Goal: Information Seeking & Learning: Learn about a topic

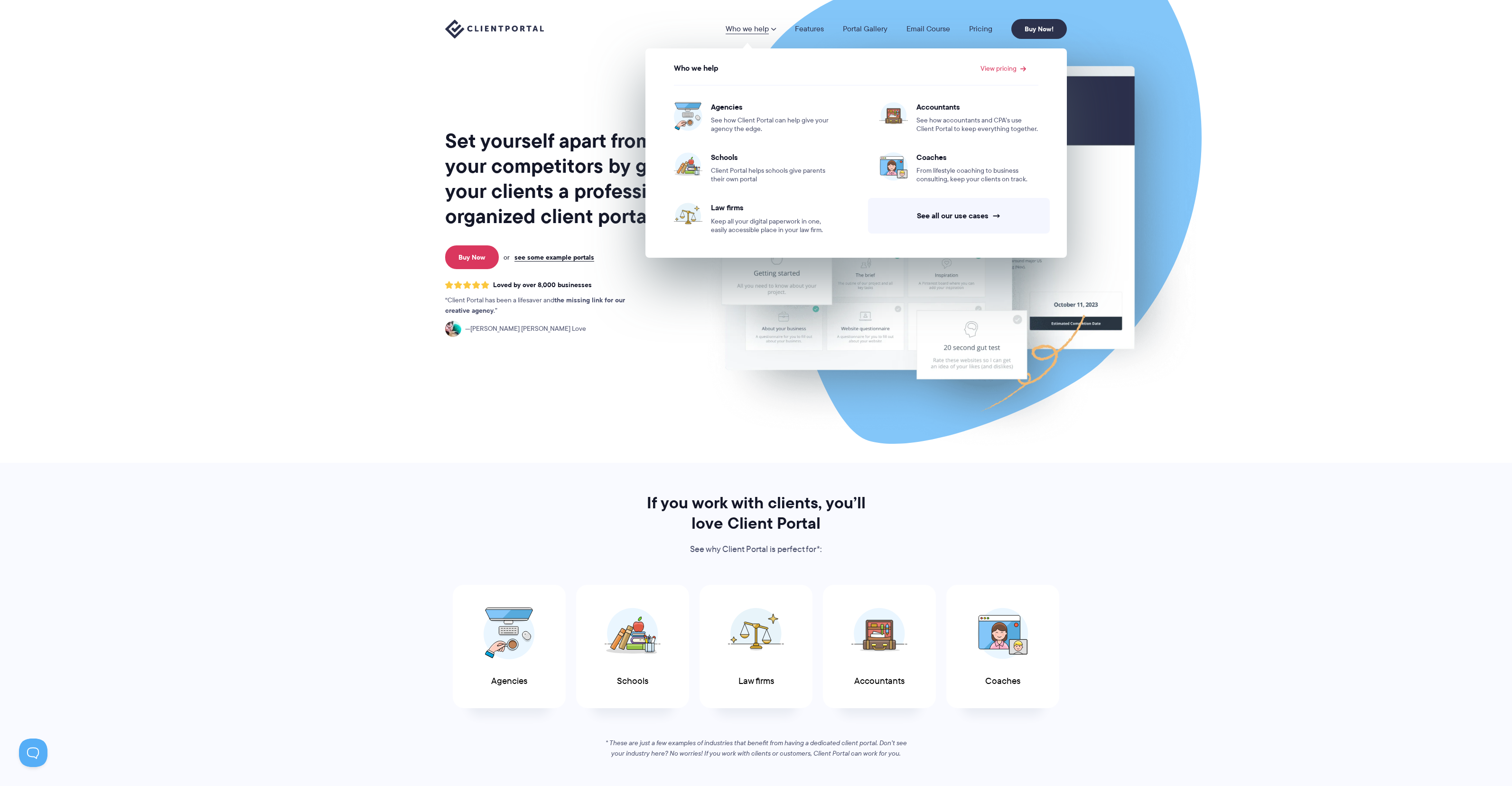
click at [770, 27] on link "Who we help" at bounding box center [751, 29] width 50 height 7
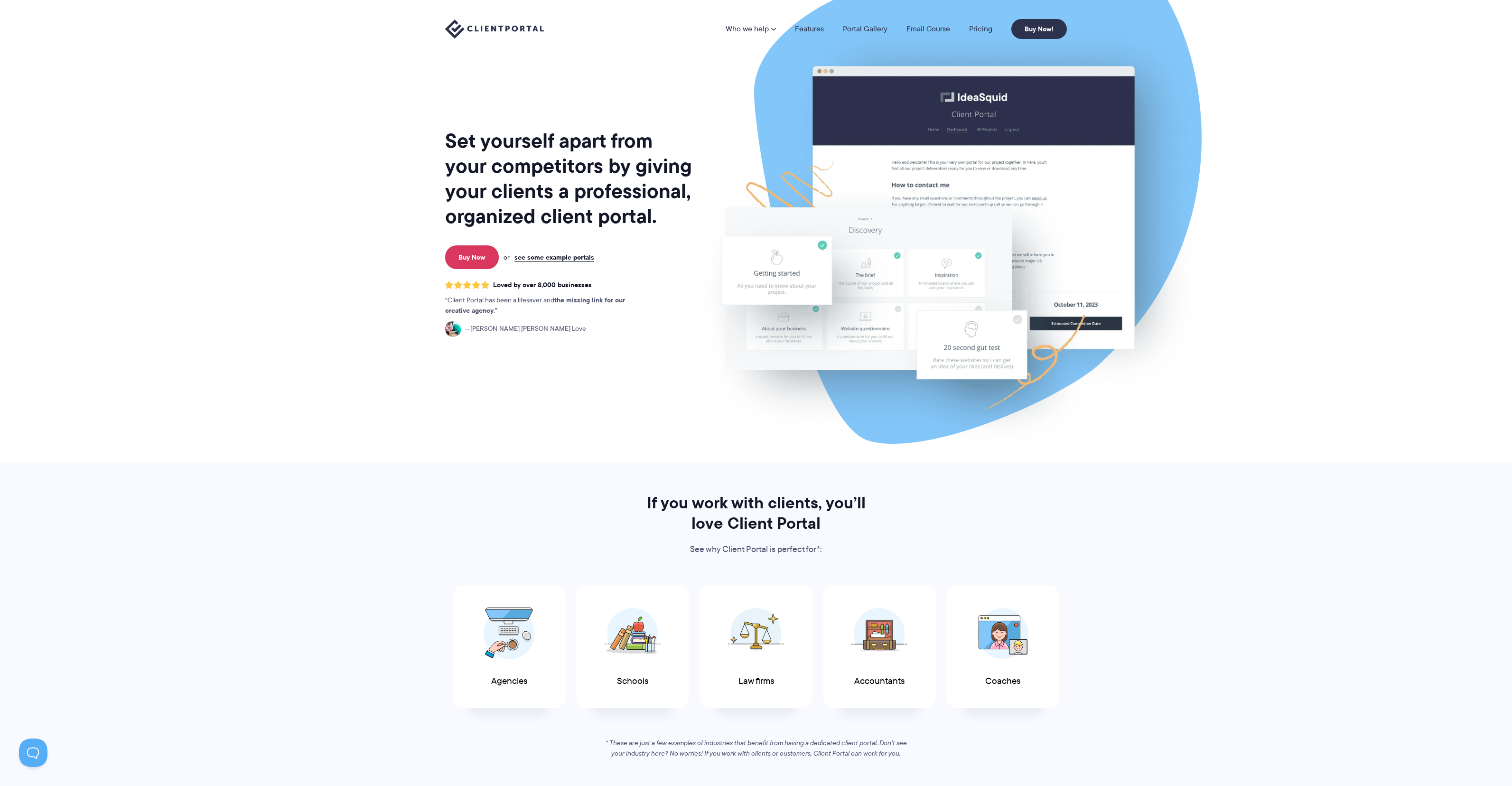
click at [770, 27] on link "Who we help" at bounding box center [751, 29] width 50 height 7
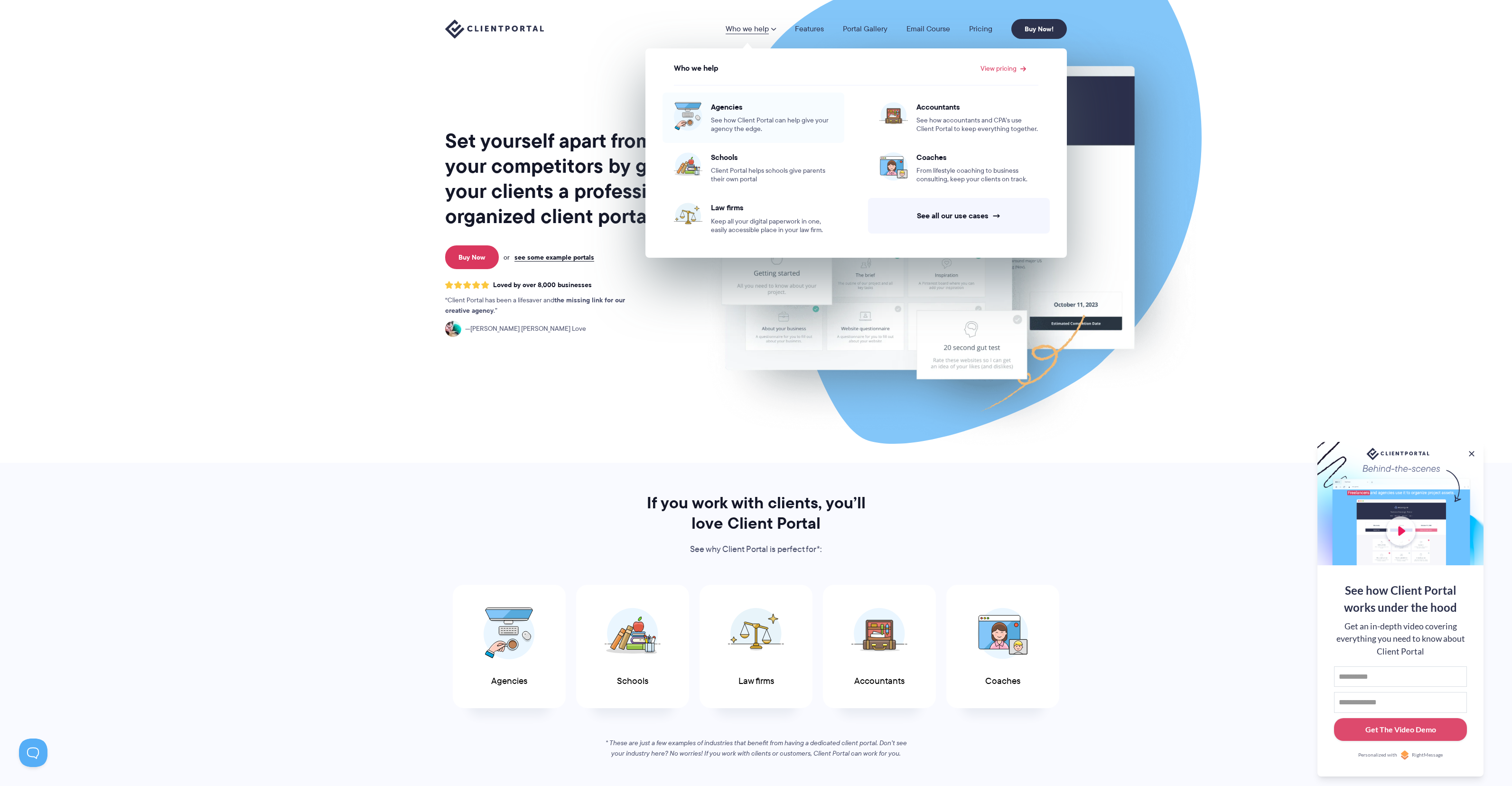
click at [758, 119] on span "See how Client Portal can help give your agency the edge." at bounding box center [772, 125] width 122 height 17
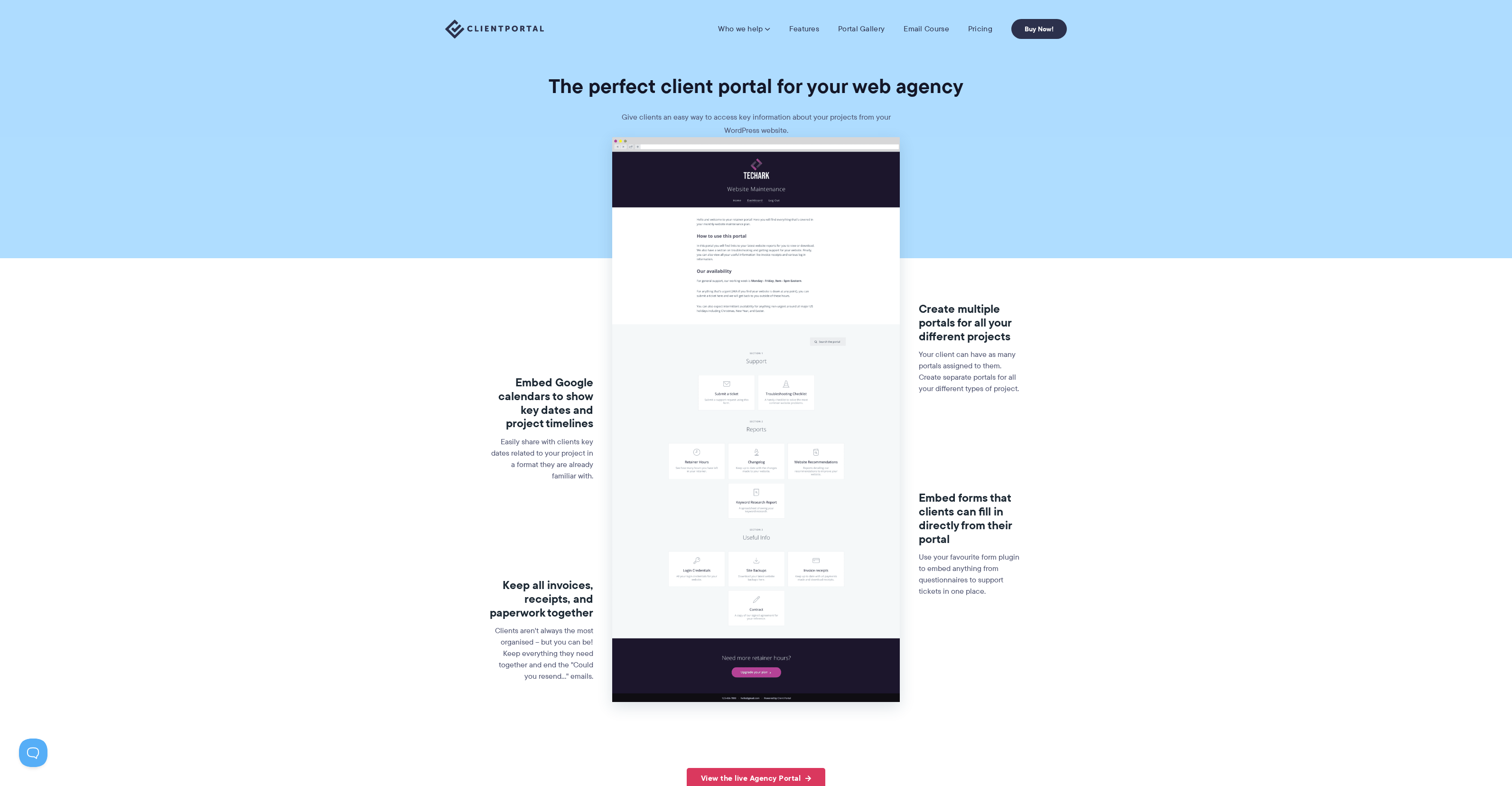
click at [1140, 152] on section "Embed Google calendars to show key dates and project timelines Easily share wit…" at bounding box center [756, 453] width 1512 height 631
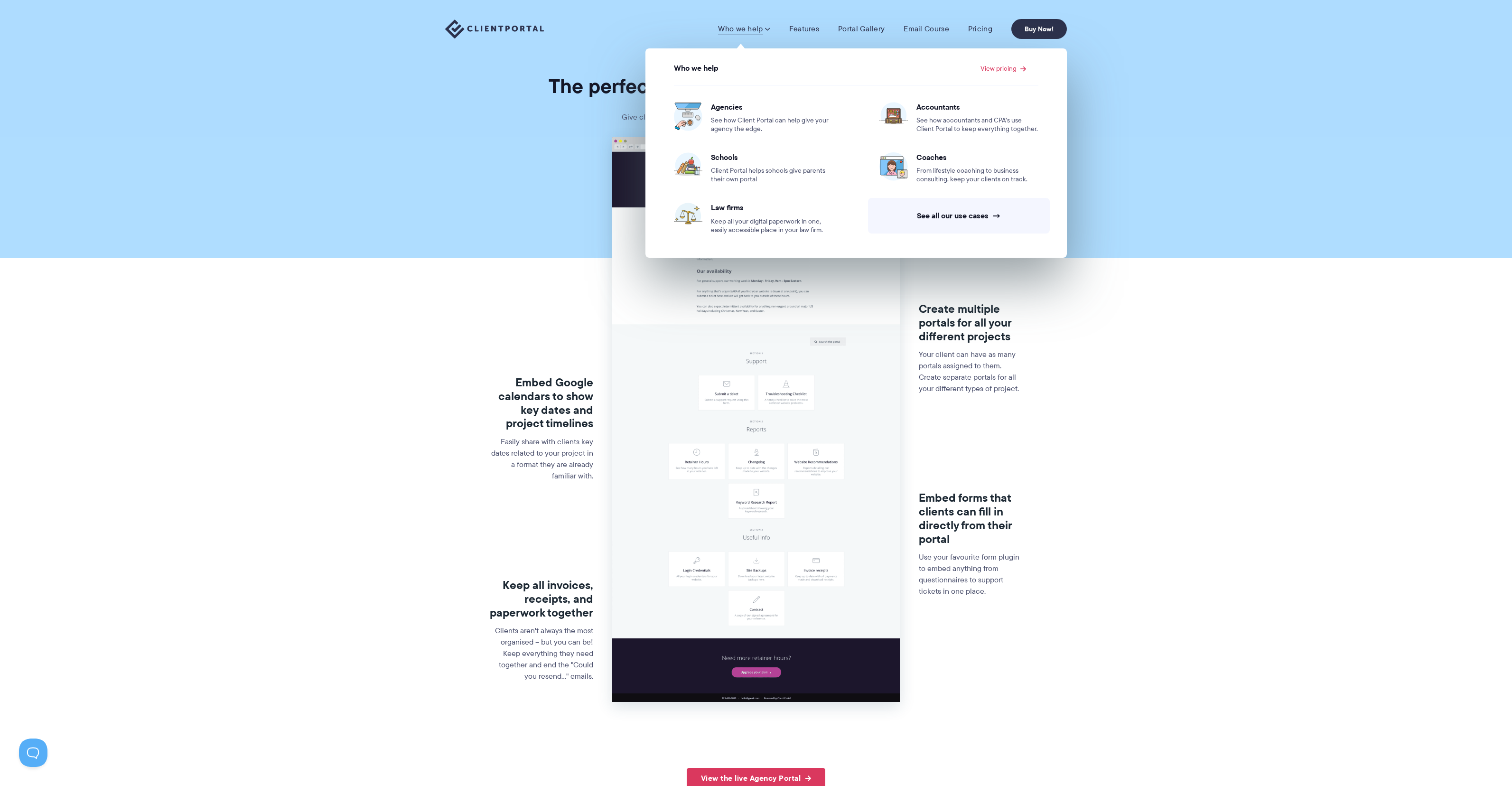
click at [769, 25] on span at bounding box center [767, 29] width 5 height 9
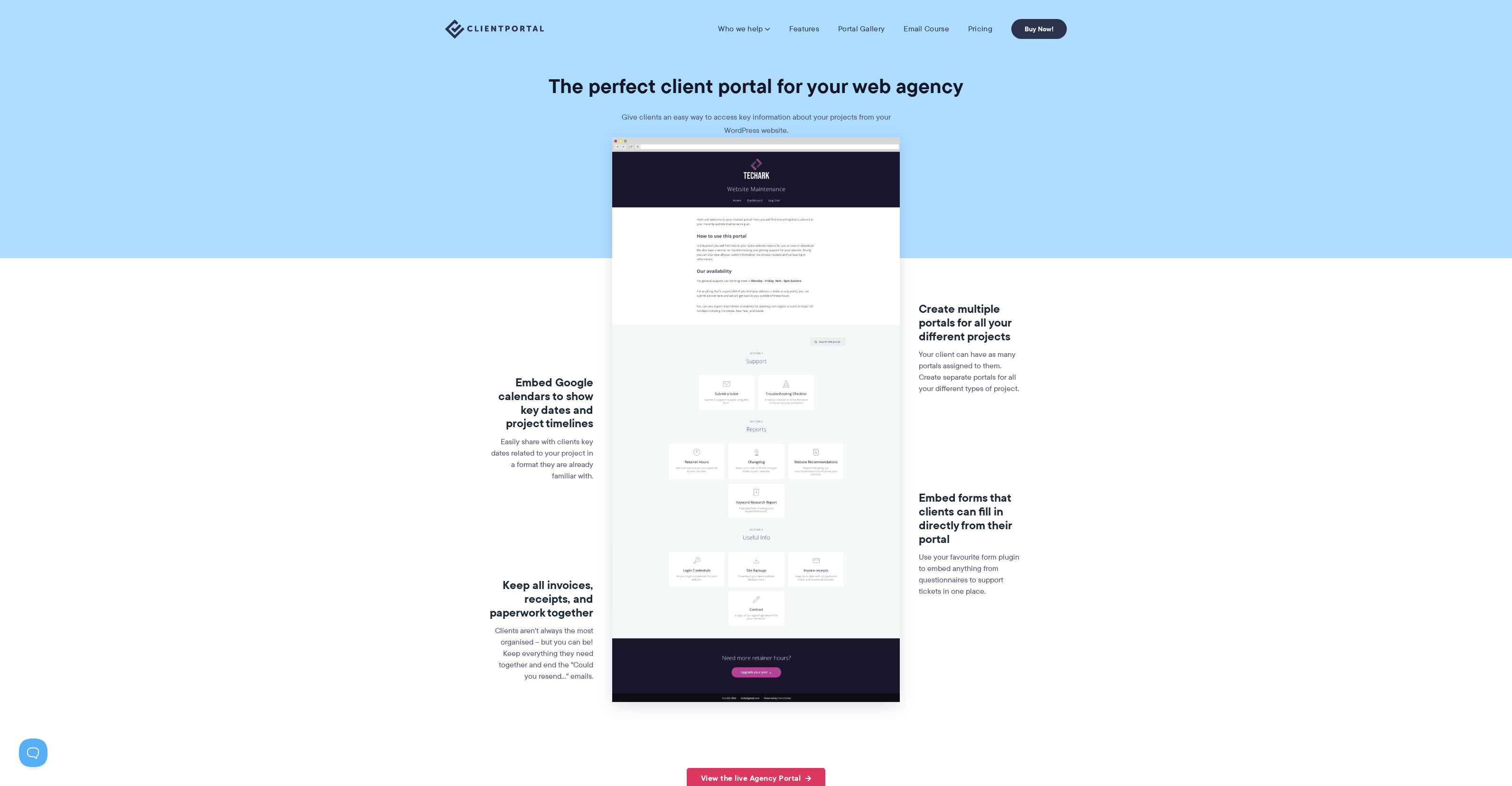
click at [769, 25] on span at bounding box center [767, 29] width 5 height 9
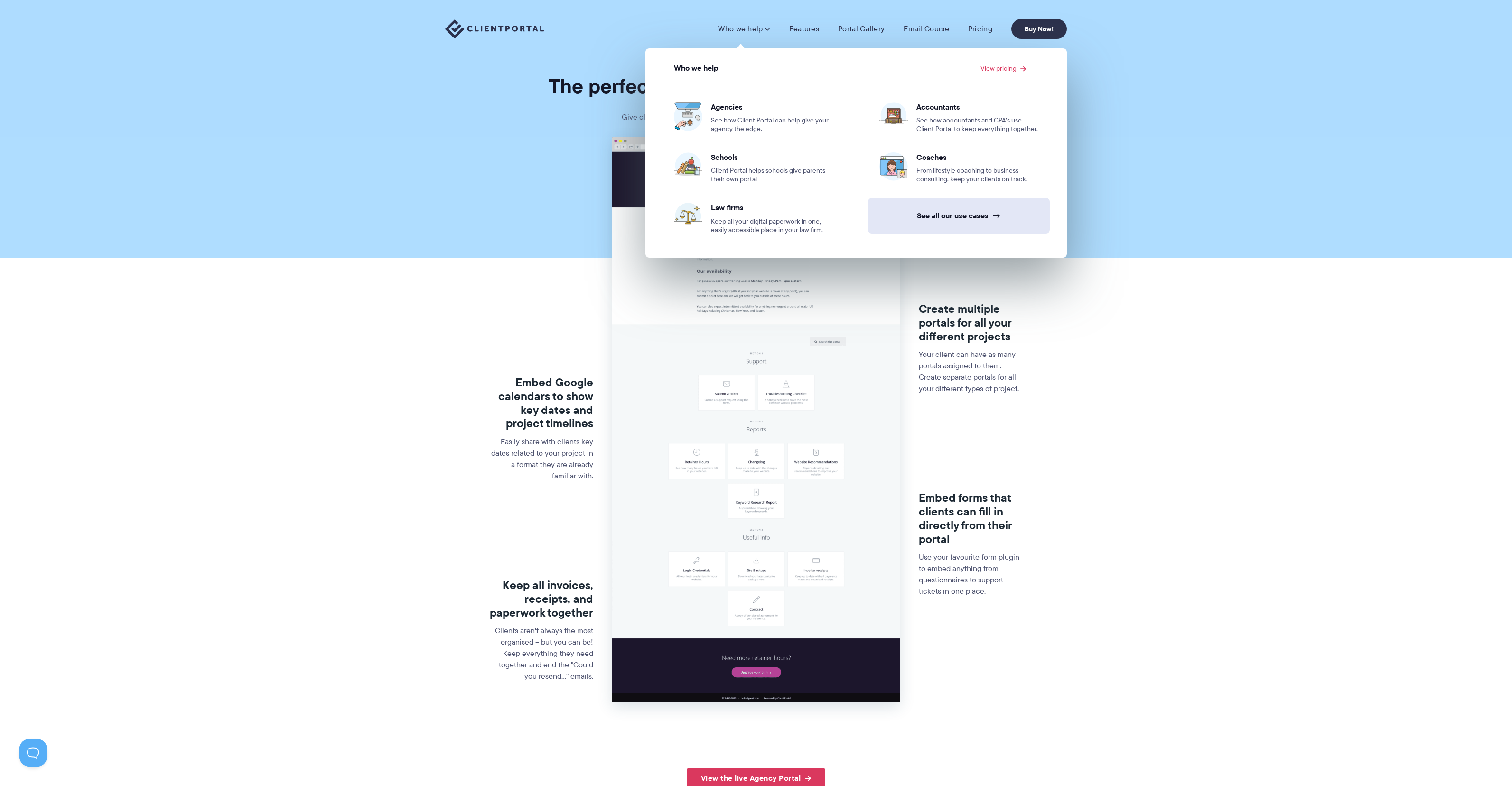
click at [944, 219] on link "See all our use cases →" at bounding box center [958, 215] width 182 height 36
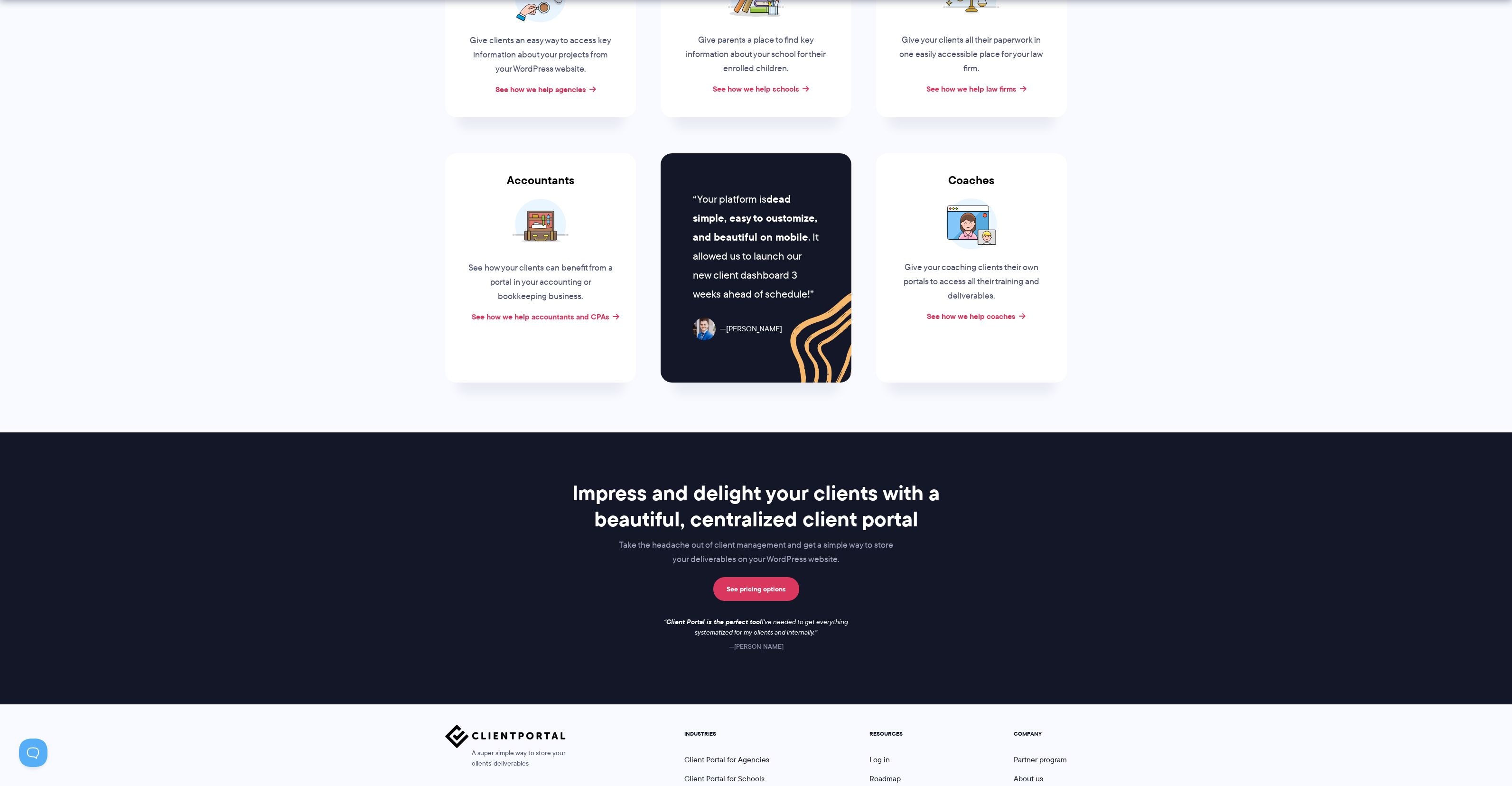
scroll to position [134, 0]
